Goal: Task Accomplishment & Management: Manage account settings

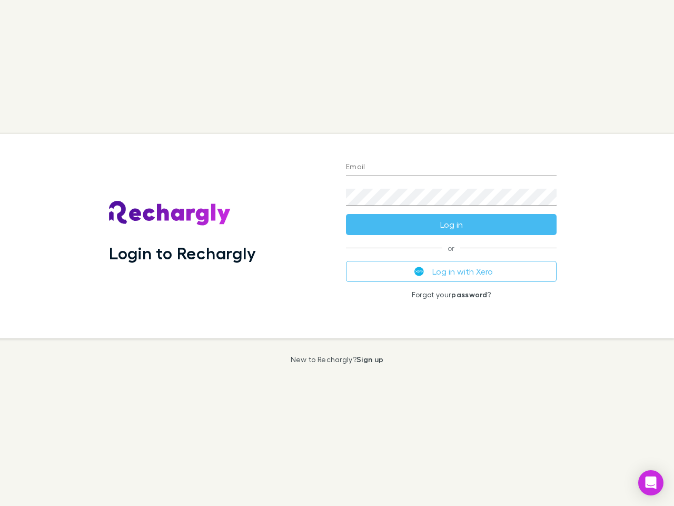
click at [337, 253] on div "Login to Rechargly" at bounding box center [219, 236] width 237 height 204
click at [451, 168] on input "Email" at bounding box center [451, 167] width 211 height 17
click at [451, 224] on button "Log in" at bounding box center [451, 224] width 211 height 21
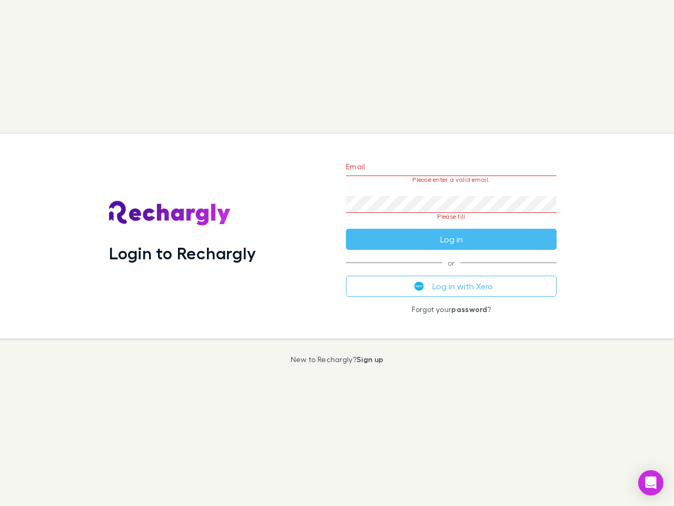
click at [451, 271] on div "Email Please enter a valid email. Password Please fill Log in or Log in with Xe…" at bounding box center [452, 236] width 228 height 204
click at [651, 483] on icon "Open Intercom Messenger" at bounding box center [651, 482] width 11 height 13
